Goal: Task Accomplishment & Management: Manage account settings

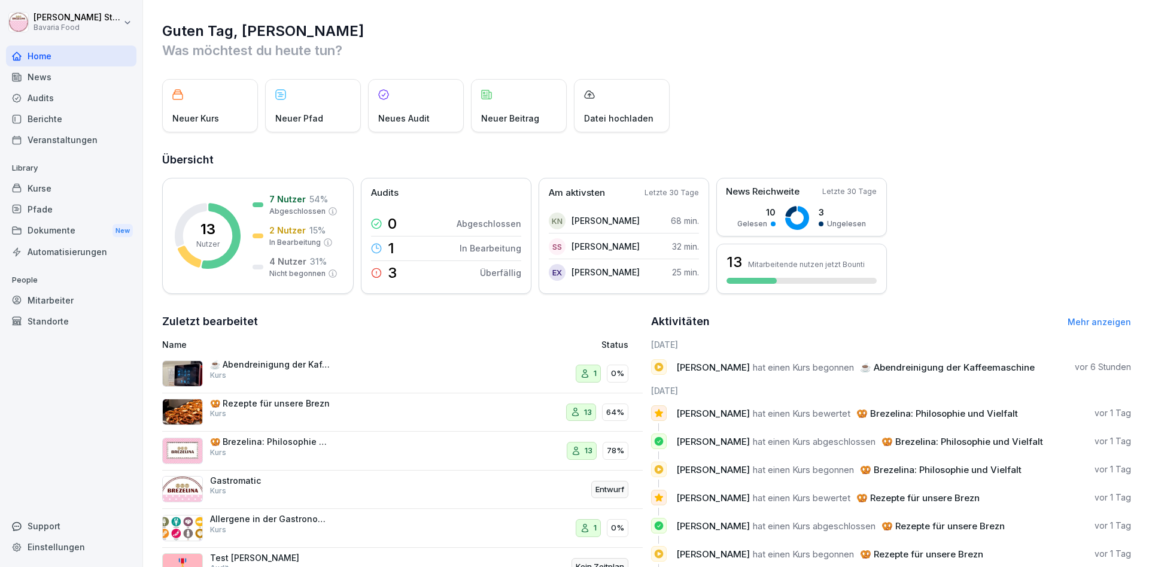
click at [42, 118] on div "Berichte" at bounding box center [71, 118] width 130 height 21
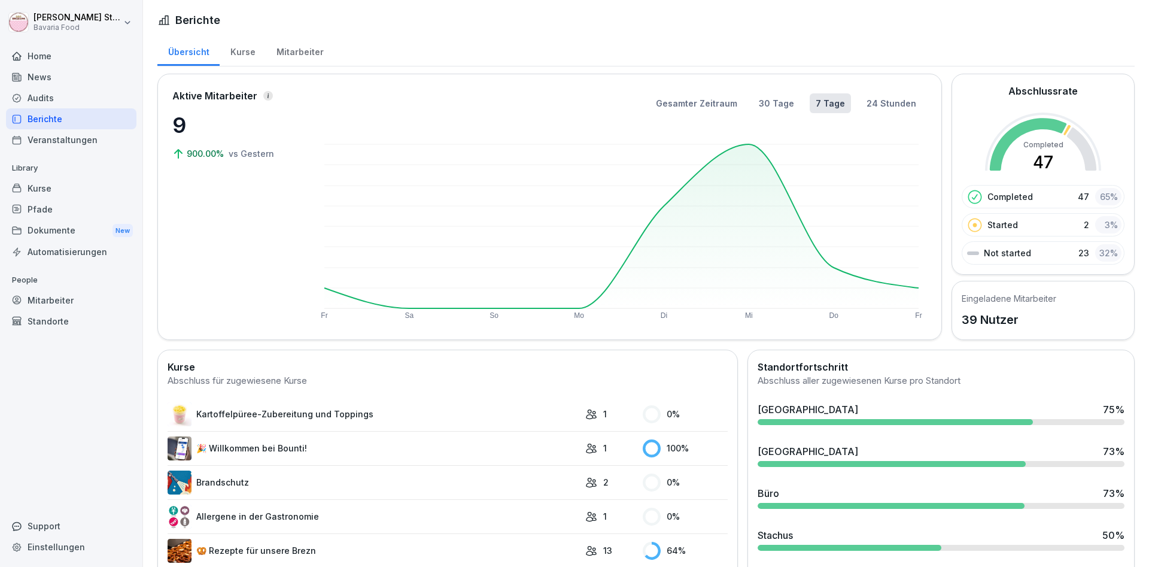
click at [59, 299] on div "Mitarbeiter" at bounding box center [71, 300] width 130 height 21
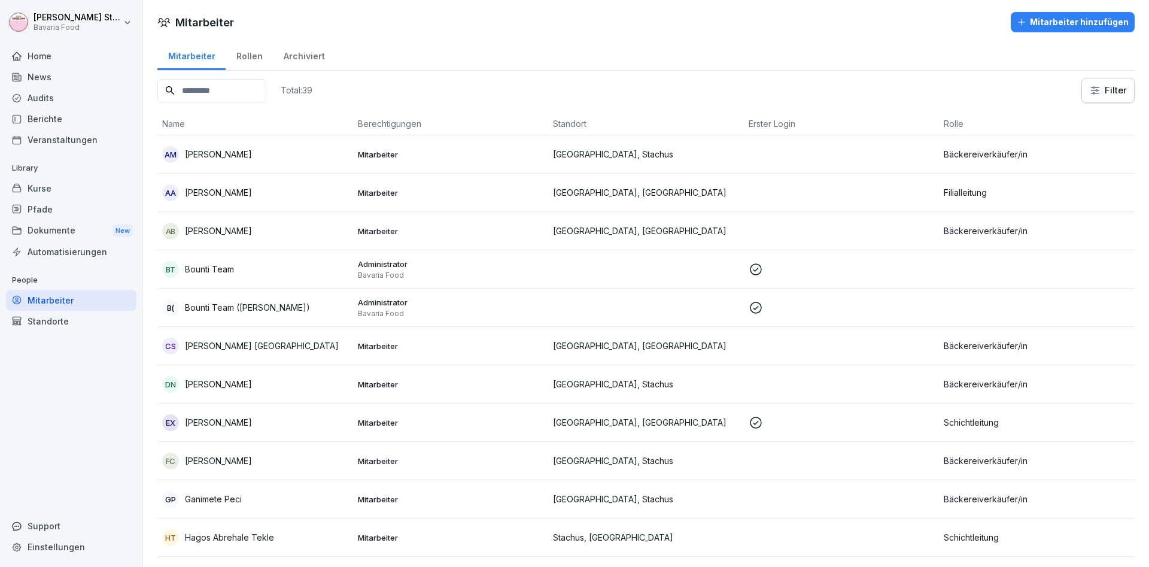
click at [197, 188] on p "[PERSON_NAME]" at bounding box center [218, 192] width 67 height 13
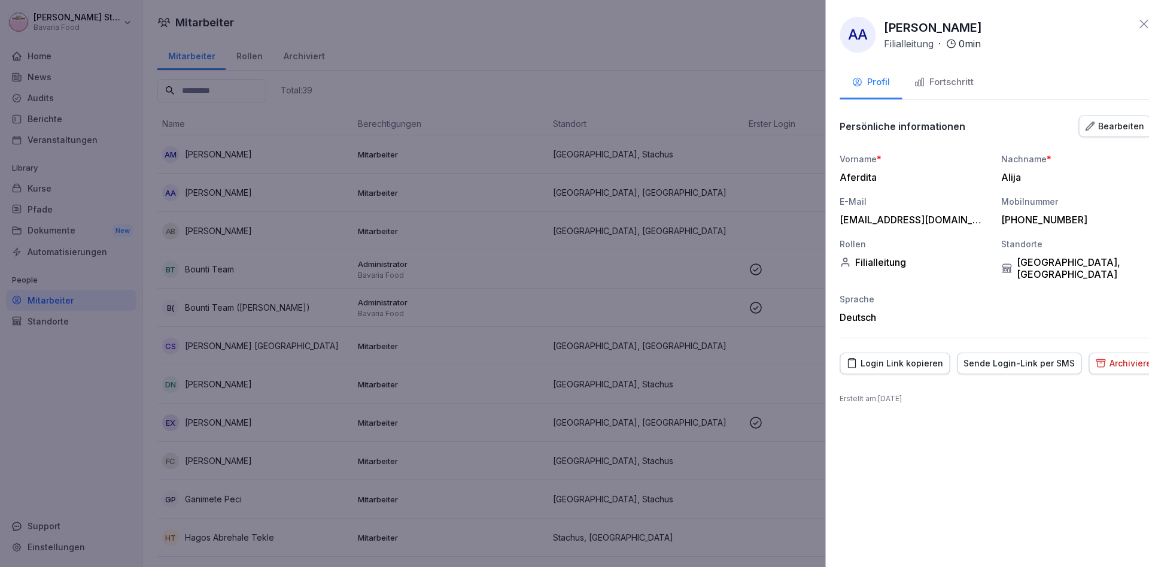
click at [31, 55] on div at bounding box center [574, 283] width 1149 height 567
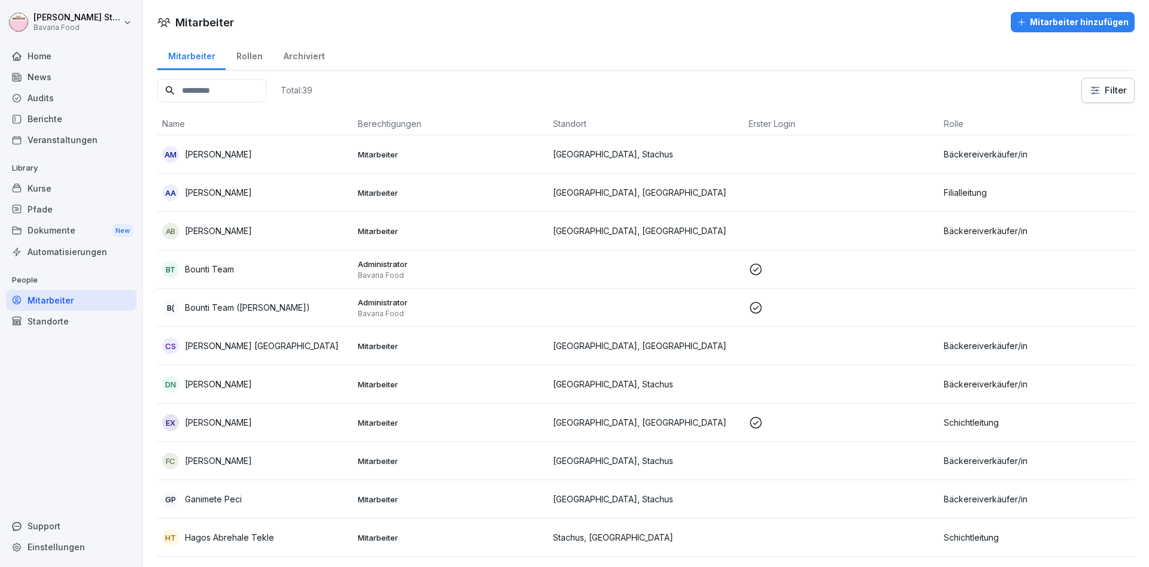
click at [34, 58] on div "Home" at bounding box center [71, 55] width 130 height 21
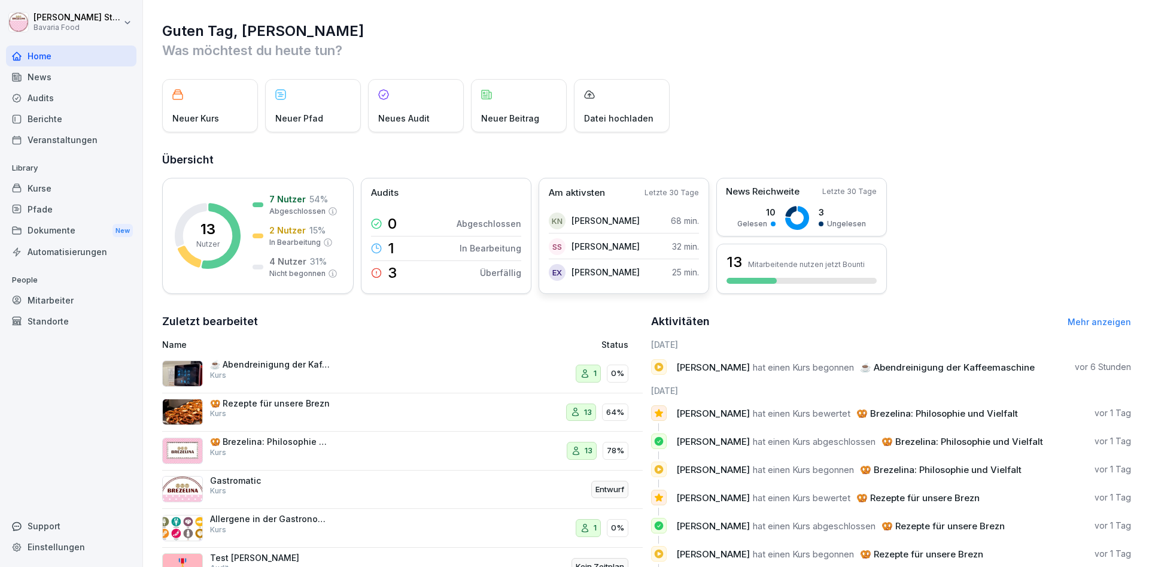
click at [577, 195] on p "Am aktivsten" at bounding box center [577, 193] width 56 height 14
click at [317, 403] on p "🥨 Rezepte für unsere Brezn" at bounding box center [270, 403] width 120 height 11
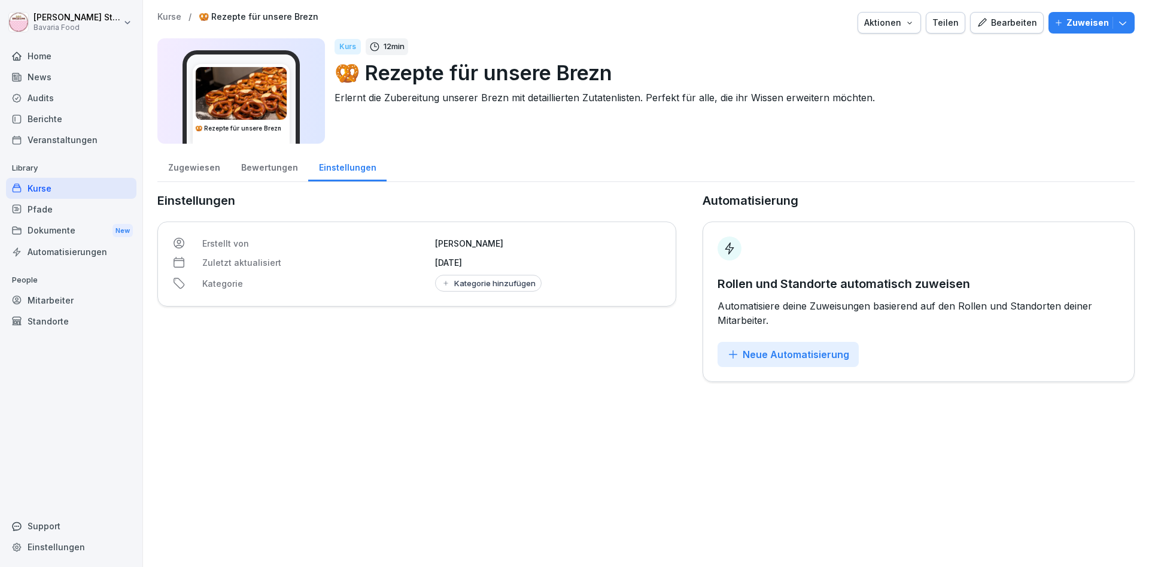
click at [60, 306] on div "Mitarbeiter" at bounding box center [71, 300] width 130 height 21
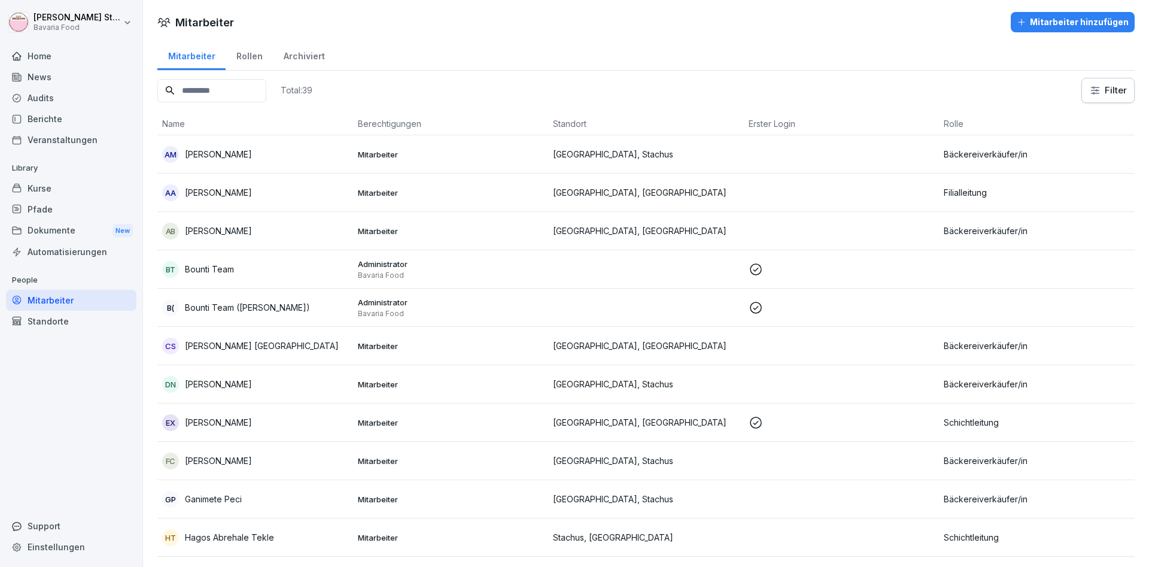
click at [48, 57] on div "Home" at bounding box center [71, 55] width 130 height 21
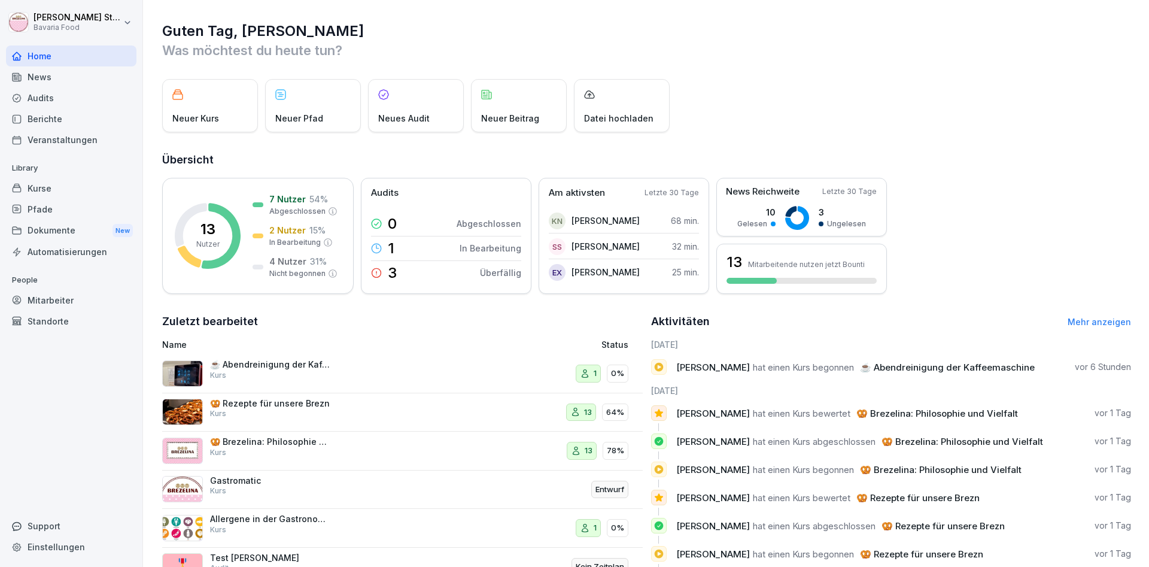
click at [48, 57] on div "Home" at bounding box center [71, 55] width 130 height 21
click at [756, 277] on div "13 Mitarbeitende nutzen jetzt Bounti" at bounding box center [801, 269] width 171 height 50
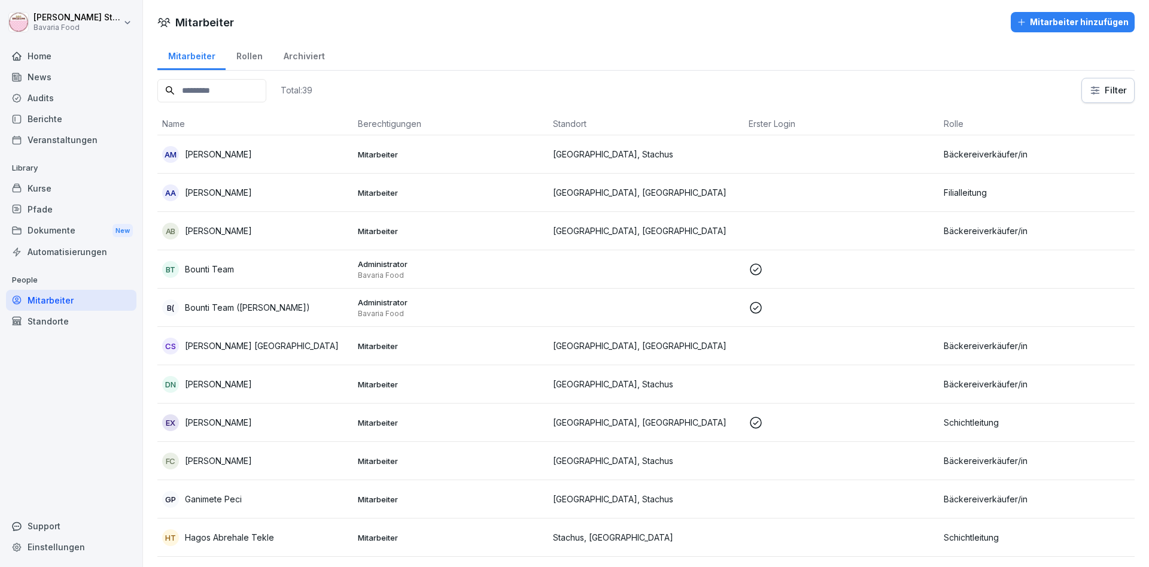
click at [40, 76] on div "News" at bounding box center [71, 76] width 130 height 21
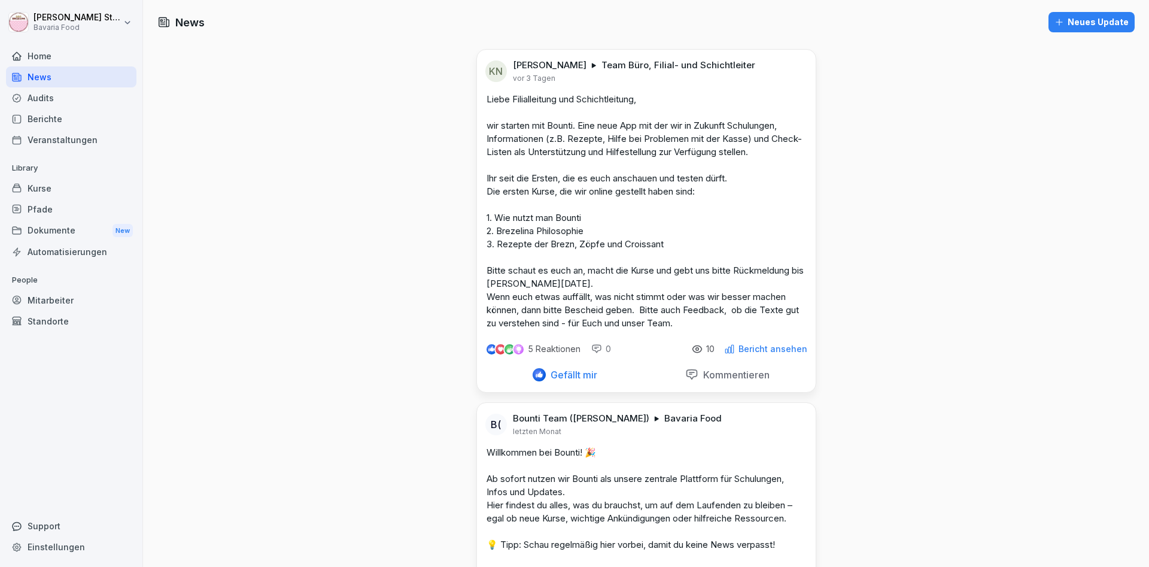
click at [38, 96] on div "Audits" at bounding box center [71, 97] width 130 height 21
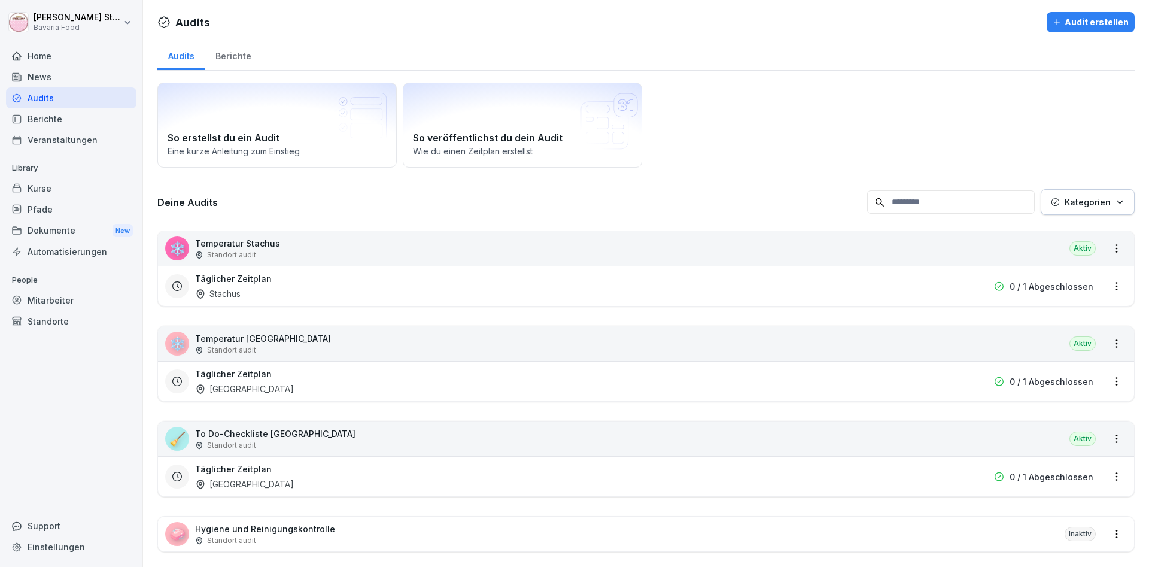
click at [223, 50] on div "Berichte" at bounding box center [233, 54] width 57 height 31
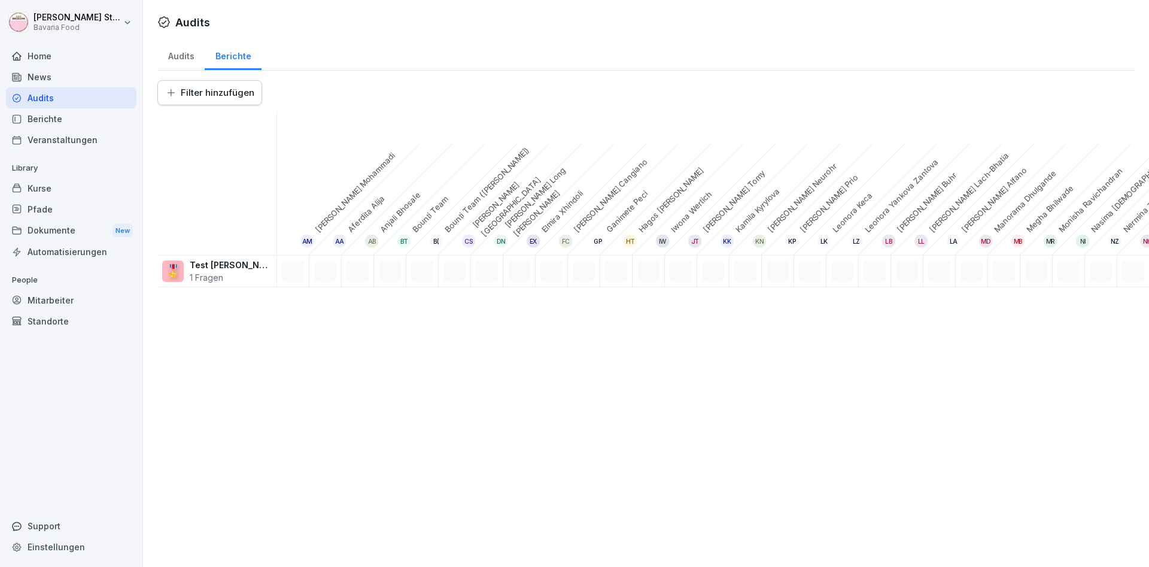
click at [53, 117] on div "Berichte" at bounding box center [71, 118] width 130 height 21
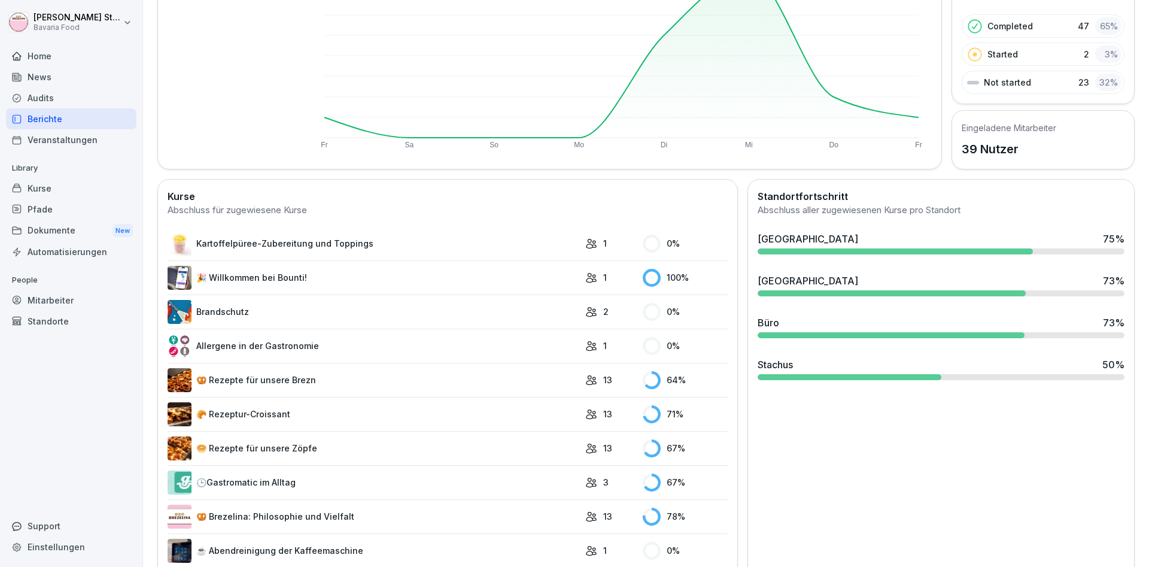
scroll to position [185, 0]
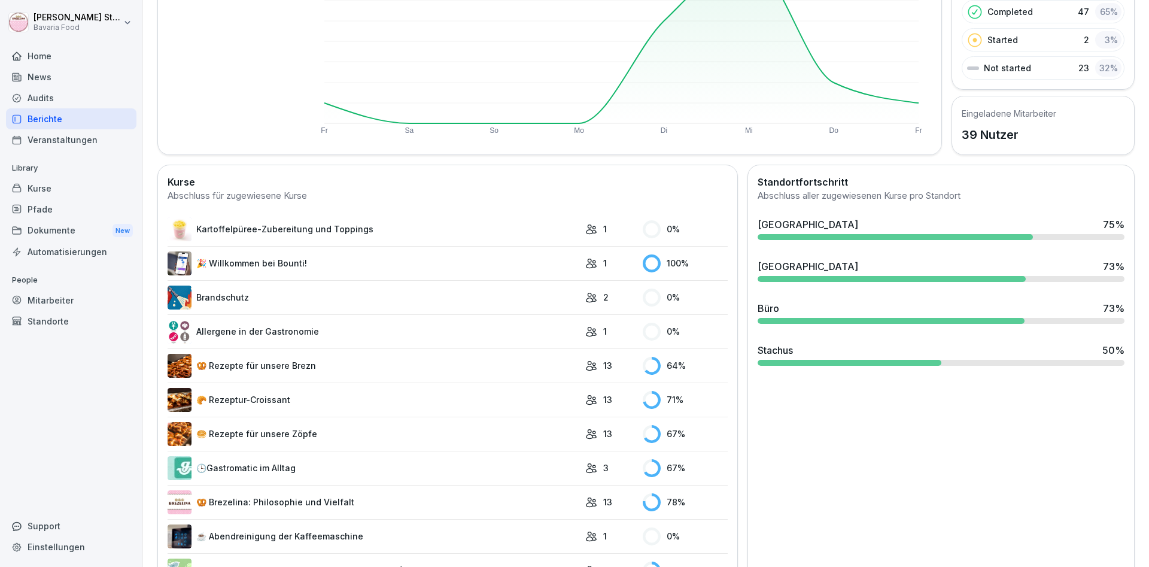
click at [264, 354] on link "🥨 Rezepte für unsere Brezn" at bounding box center [374, 366] width 412 height 24
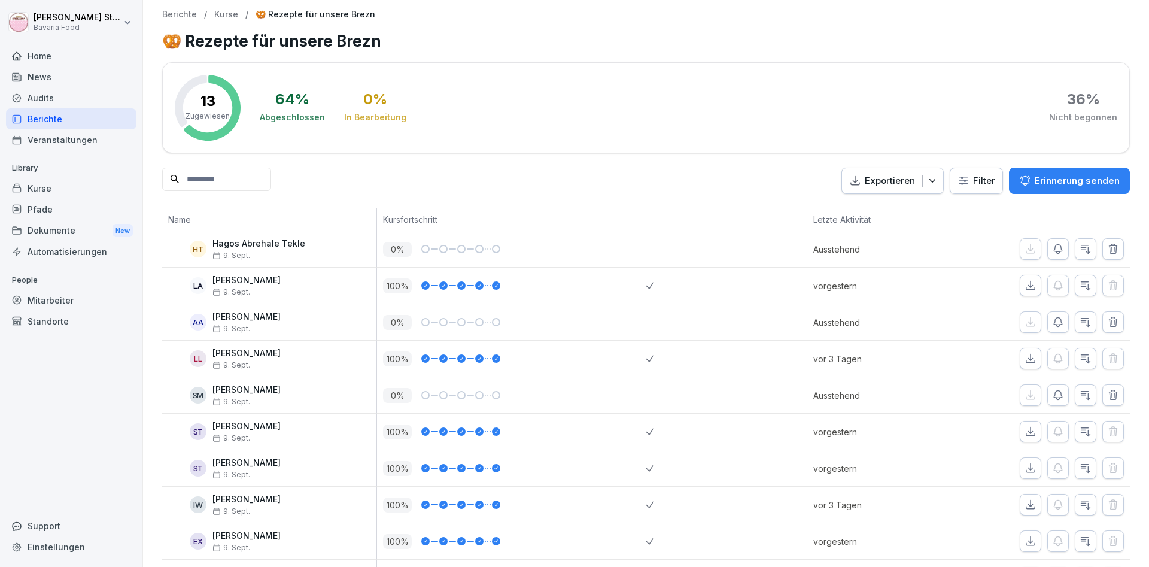
click at [50, 187] on div "Kurse" at bounding box center [71, 188] width 130 height 21
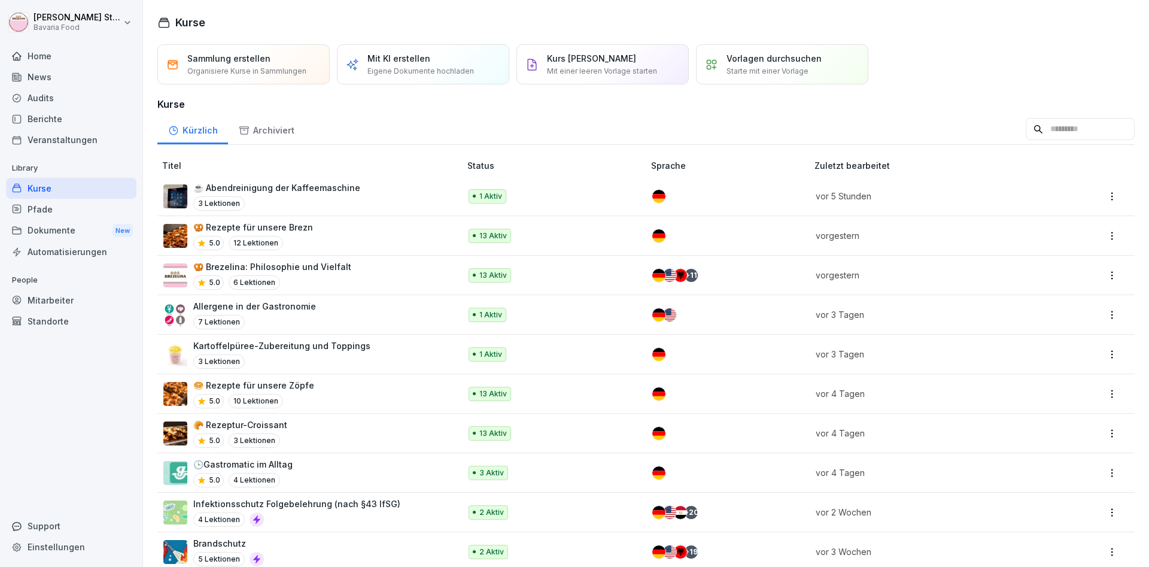
click at [251, 222] on p "🥨 Rezepte für unsere Brezn" at bounding box center [253, 227] width 120 height 13
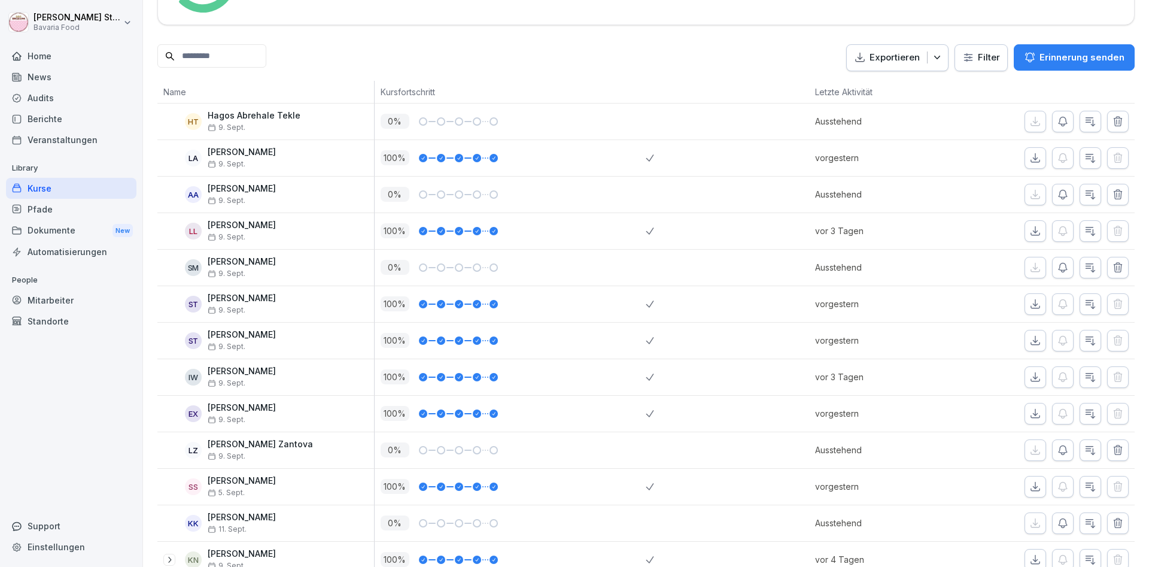
scroll to position [265, 0]
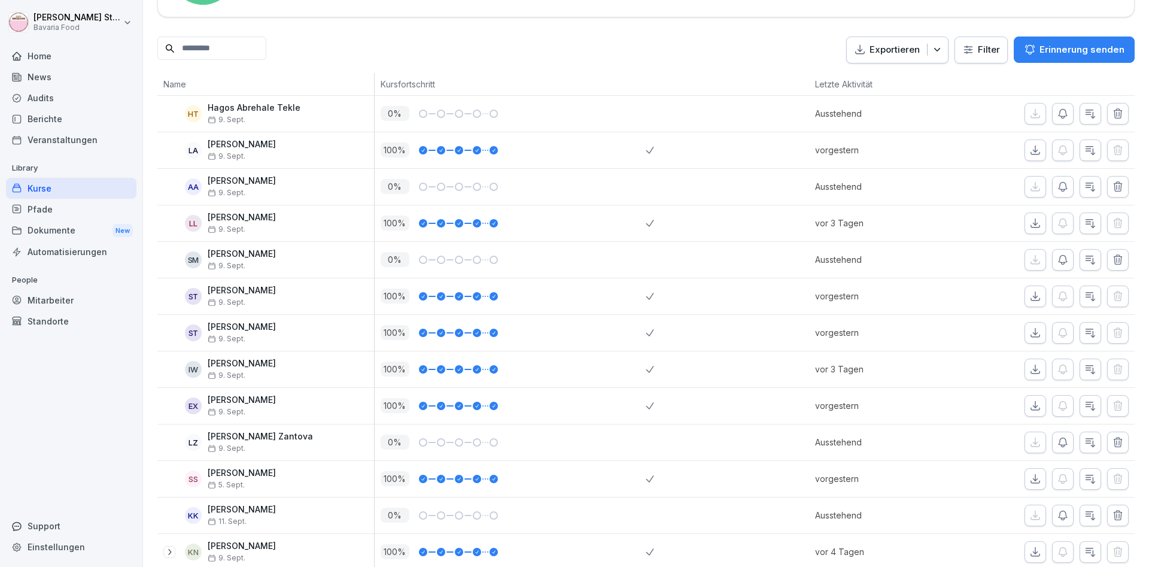
click at [38, 122] on div "Berichte" at bounding box center [71, 118] width 130 height 21
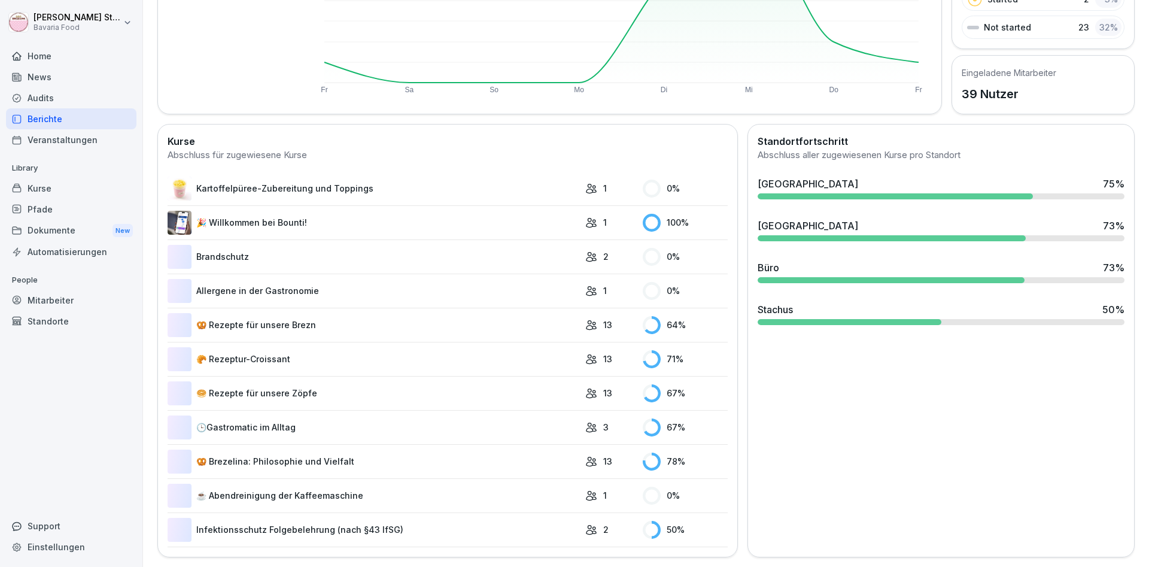
scroll to position [69, 0]
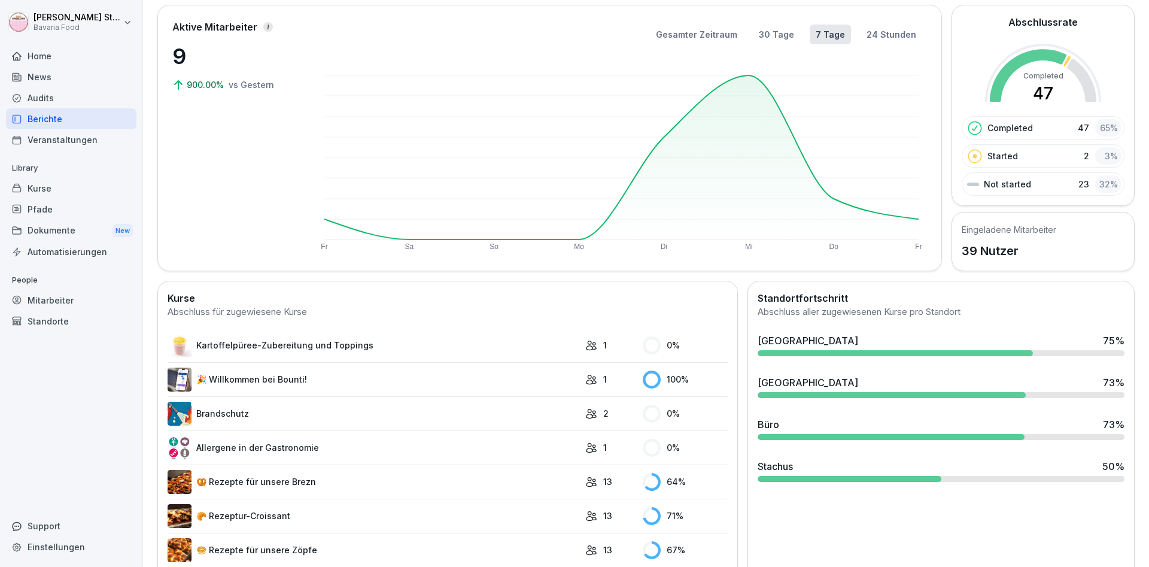
click at [60, 302] on div "Mitarbeiter" at bounding box center [71, 300] width 130 height 21
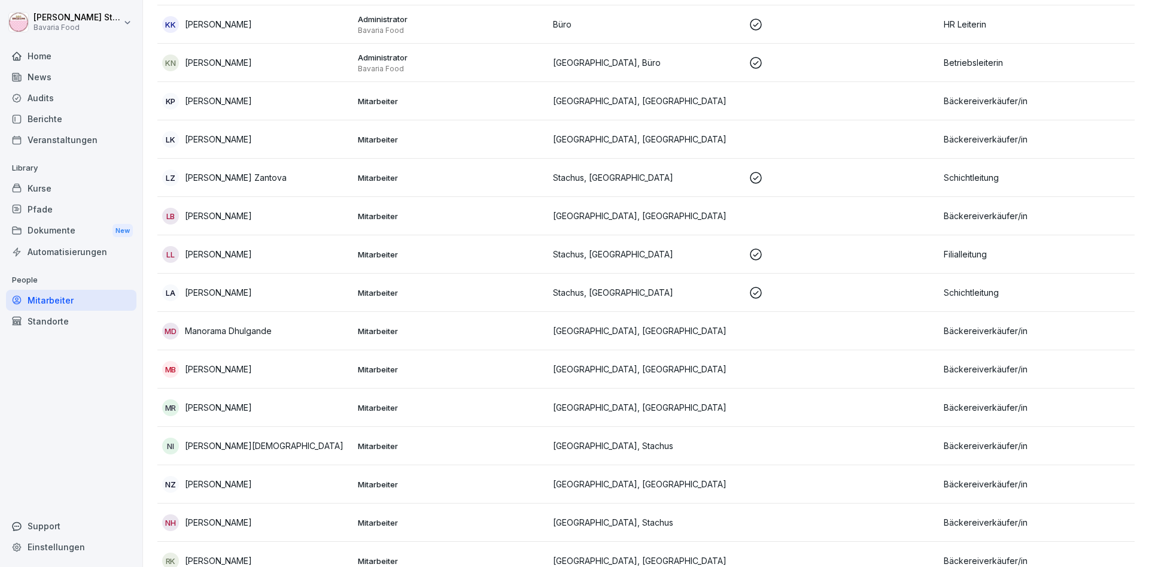
scroll to position [629, 0]
click at [224, 249] on p "[PERSON_NAME]" at bounding box center [218, 252] width 67 height 13
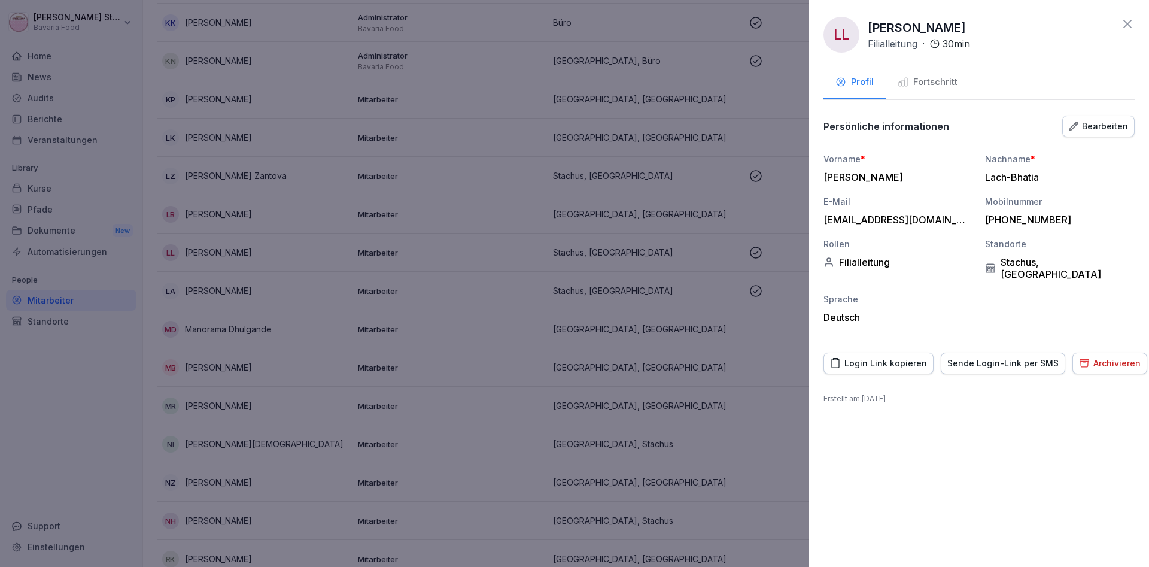
click at [919, 84] on div "Fortschritt" at bounding box center [928, 82] width 60 height 14
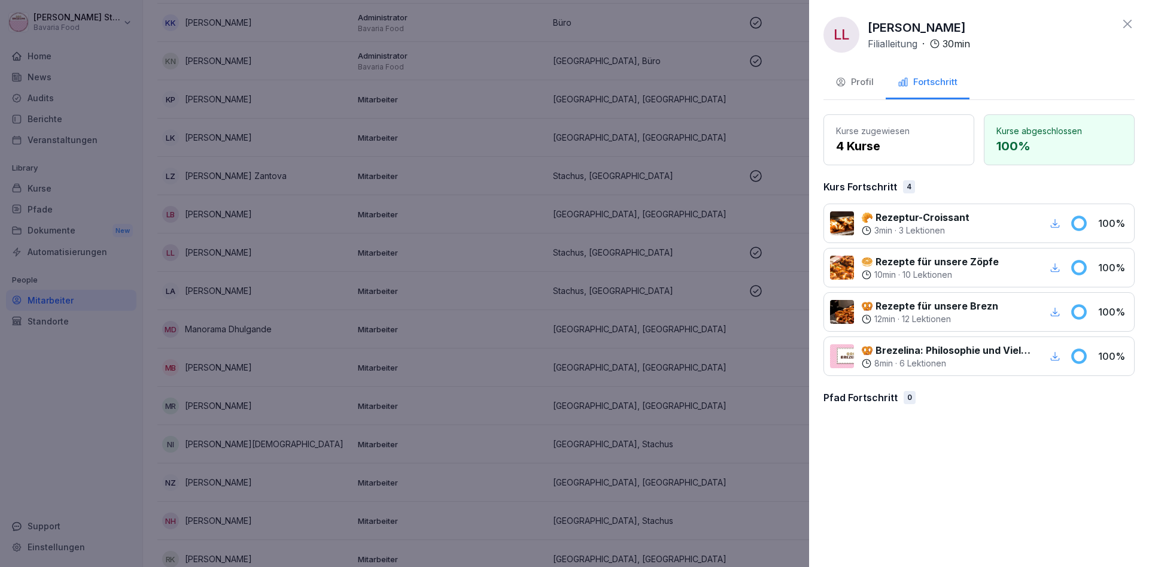
click at [1127, 21] on icon at bounding box center [1127, 24] width 14 height 14
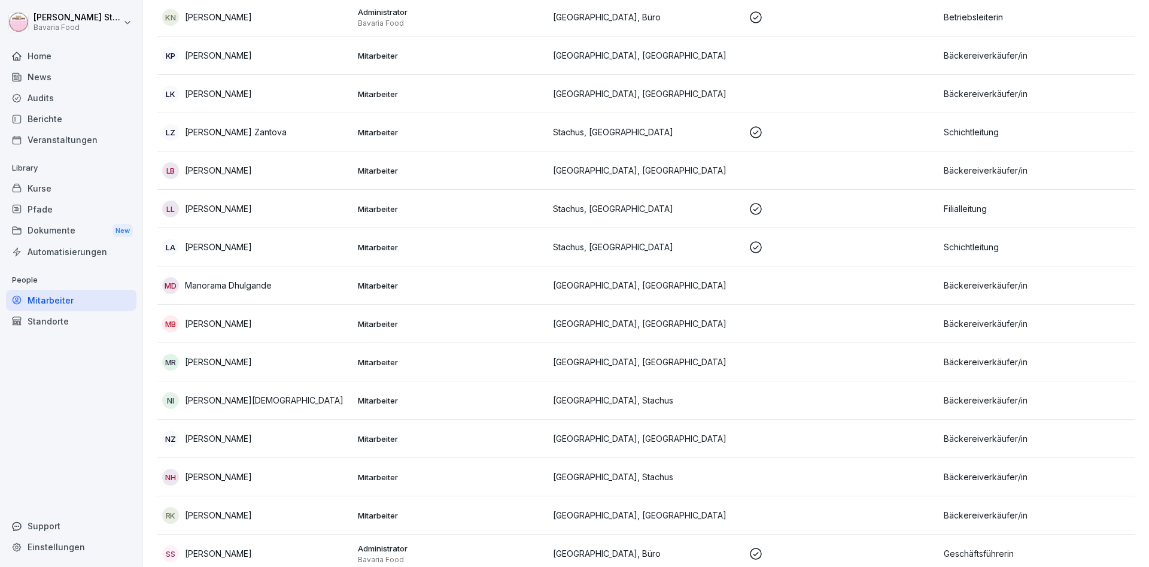
scroll to position [675, 0]
drag, startPoint x: 1144, startPoint y: 358, endPoint x: 1116, endPoint y: 323, distance: 45.1
click at [1129, 282] on div "Mitarbeiter Rollen Archiviert Total: 39 Filter Name Berechtigungen Standort Ers…" at bounding box center [646, 164] width 1006 height 1599
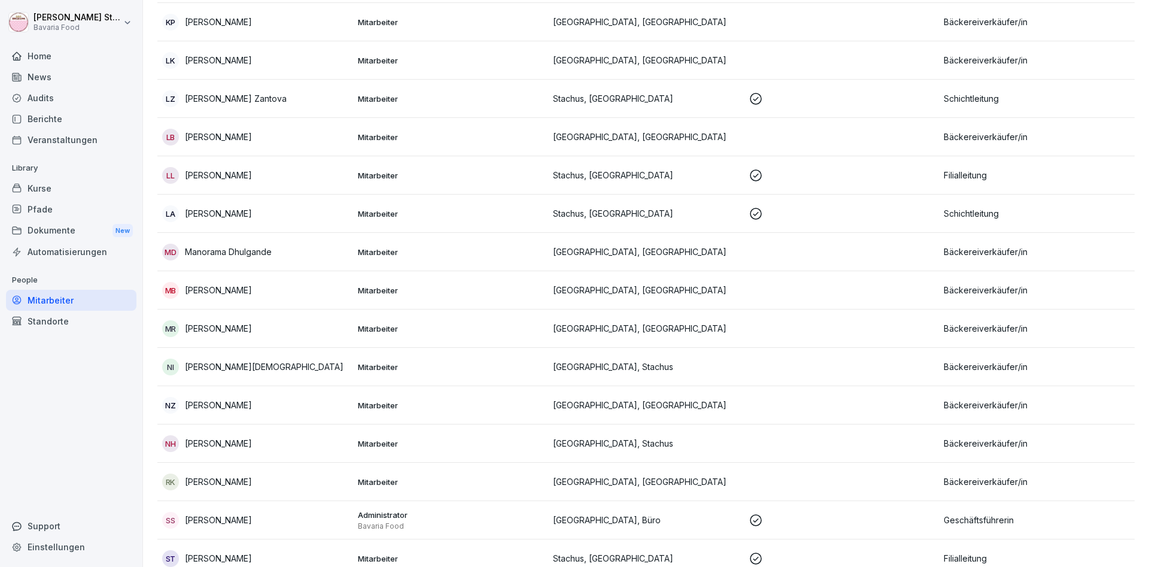
scroll to position [708, 0]
click at [299, 285] on div "MB Megha Bhilwade" at bounding box center [255, 288] width 186 height 17
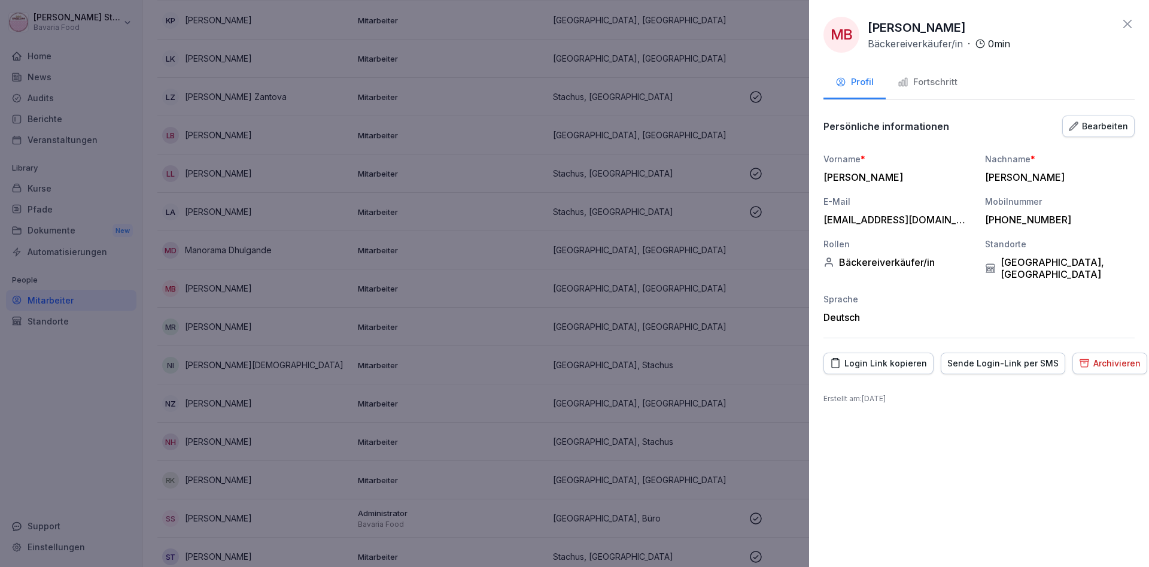
click at [1127, 22] on icon at bounding box center [1127, 24] width 14 height 14
